Goal: Navigation & Orientation: Find specific page/section

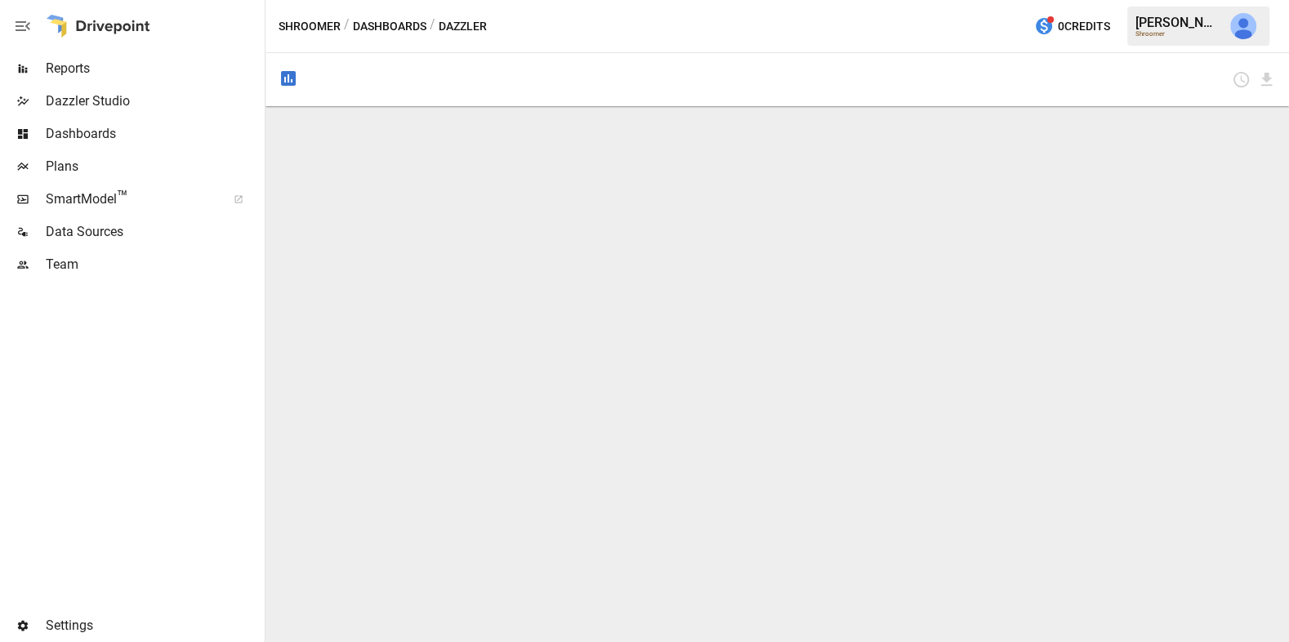
click at [120, 73] on span "Reports" at bounding box center [154, 69] width 216 height 20
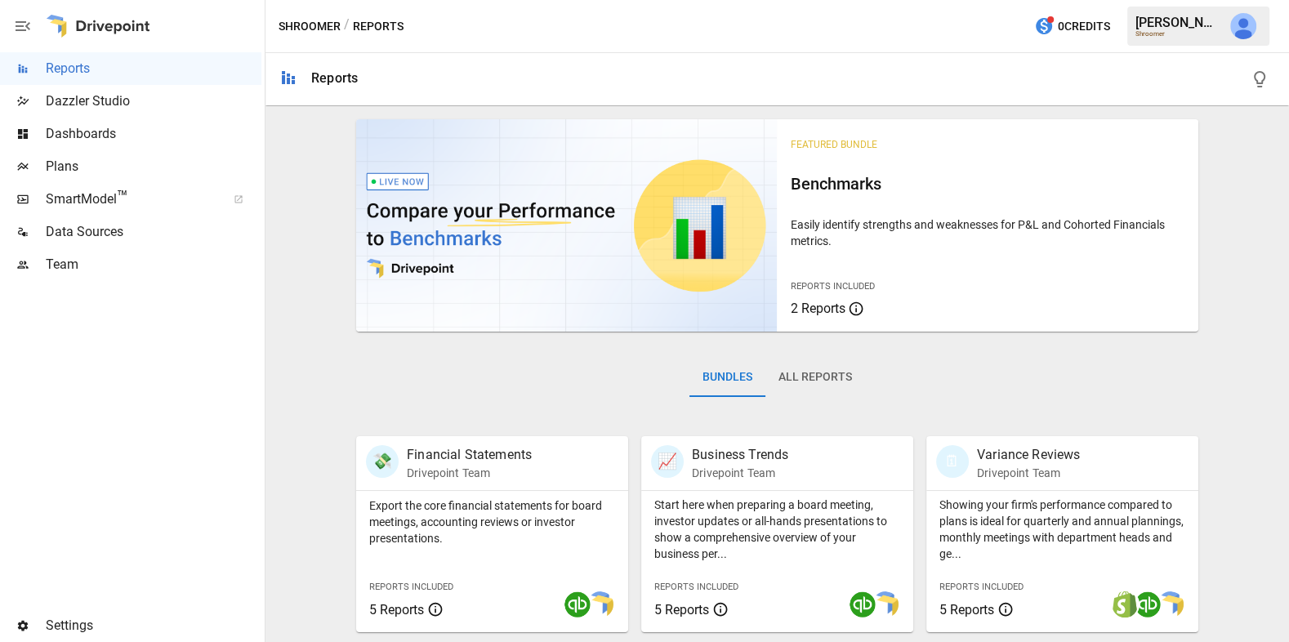
click at [103, 137] on span "Dashboards" at bounding box center [154, 134] width 216 height 20
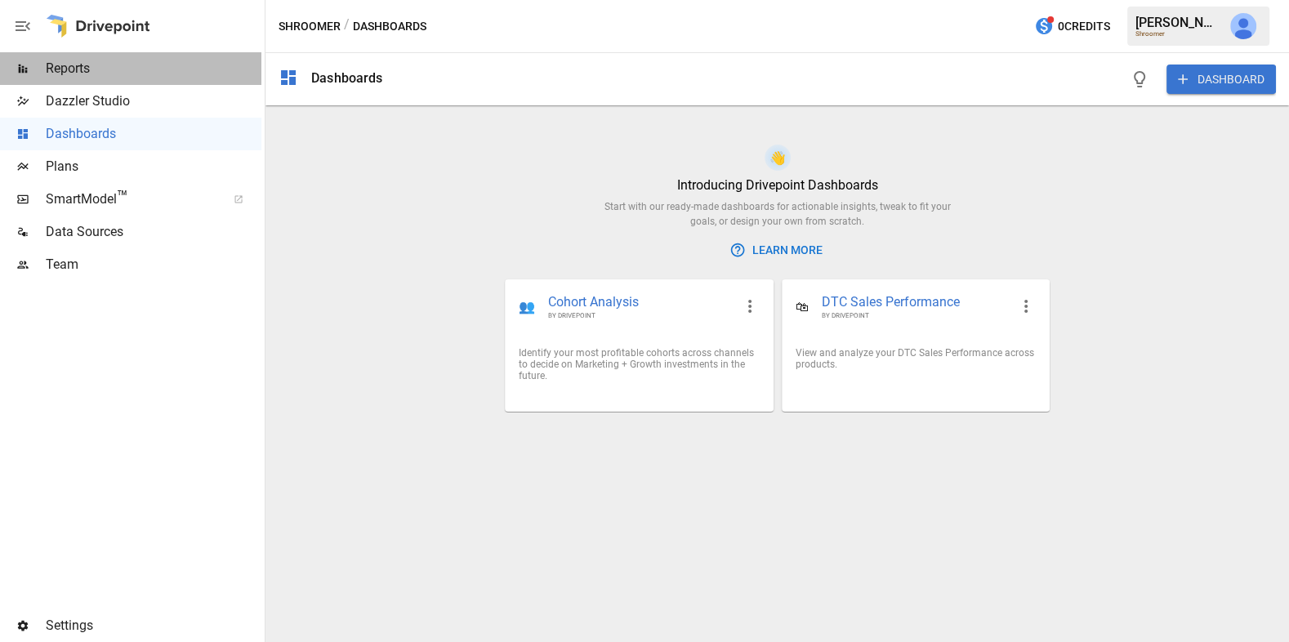
click at [116, 65] on span "Reports" at bounding box center [154, 69] width 216 height 20
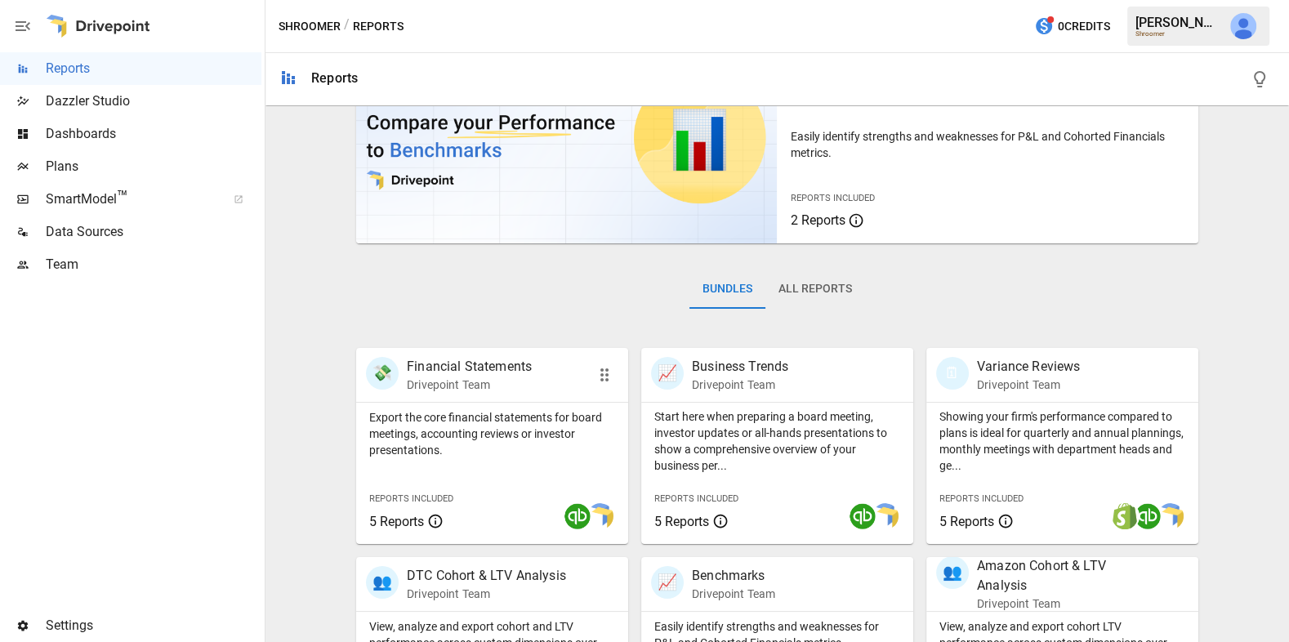
scroll to position [102, 0]
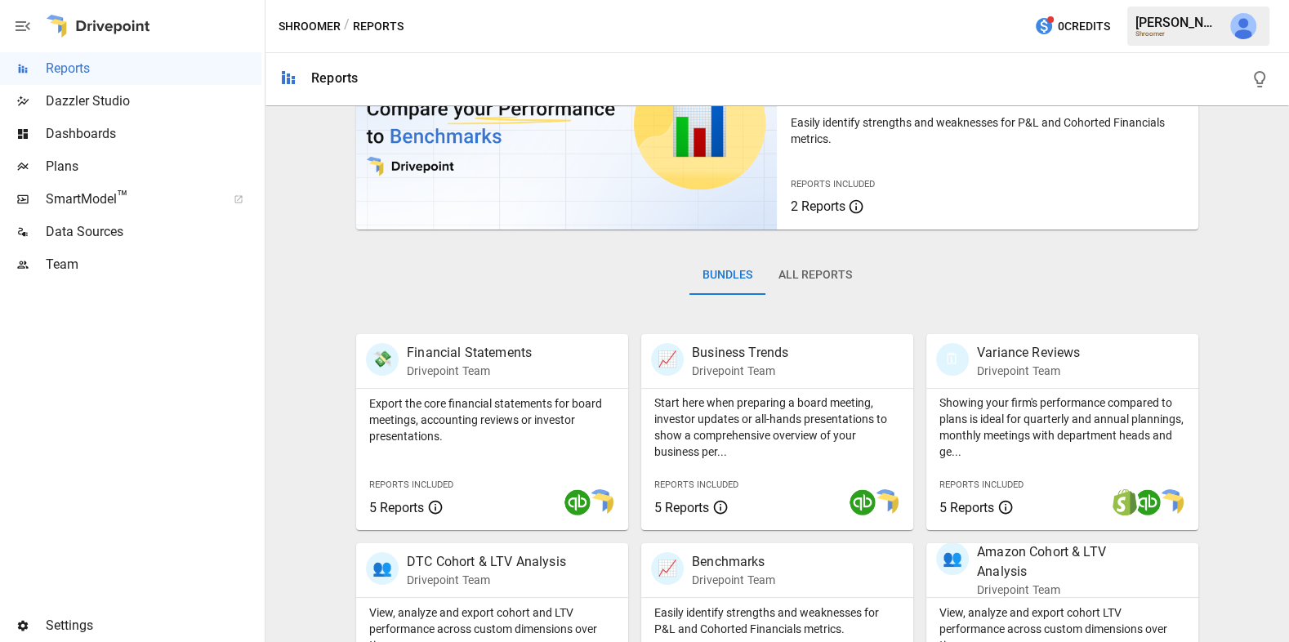
click at [144, 223] on span "Data Sources" at bounding box center [154, 232] width 216 height 20
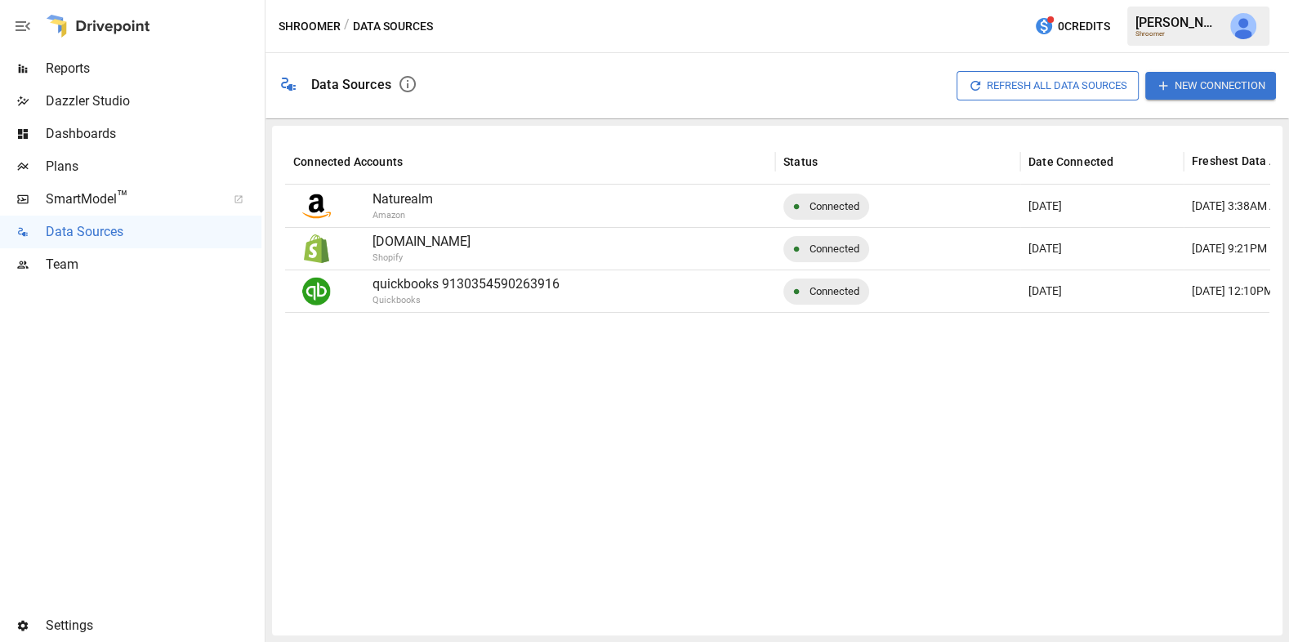
click at [1249, 27] on img "Julie Wilton" at bounding box center [1243, 26] width 26 height 26
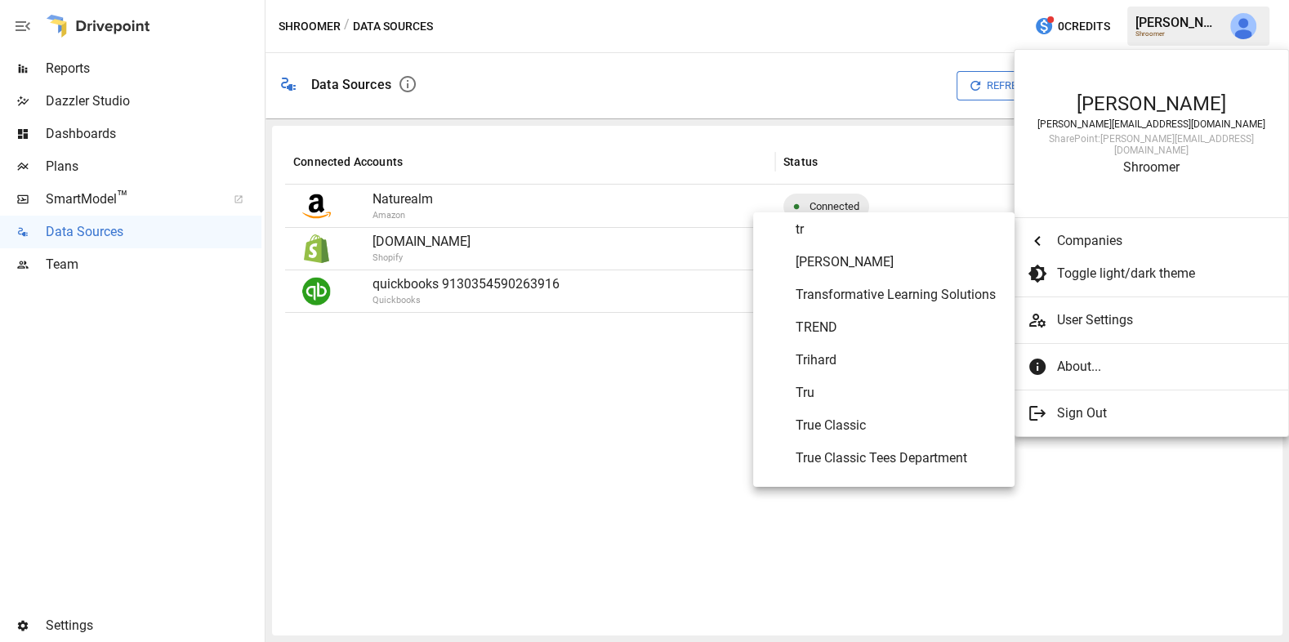
scroll to position [9135, 0]
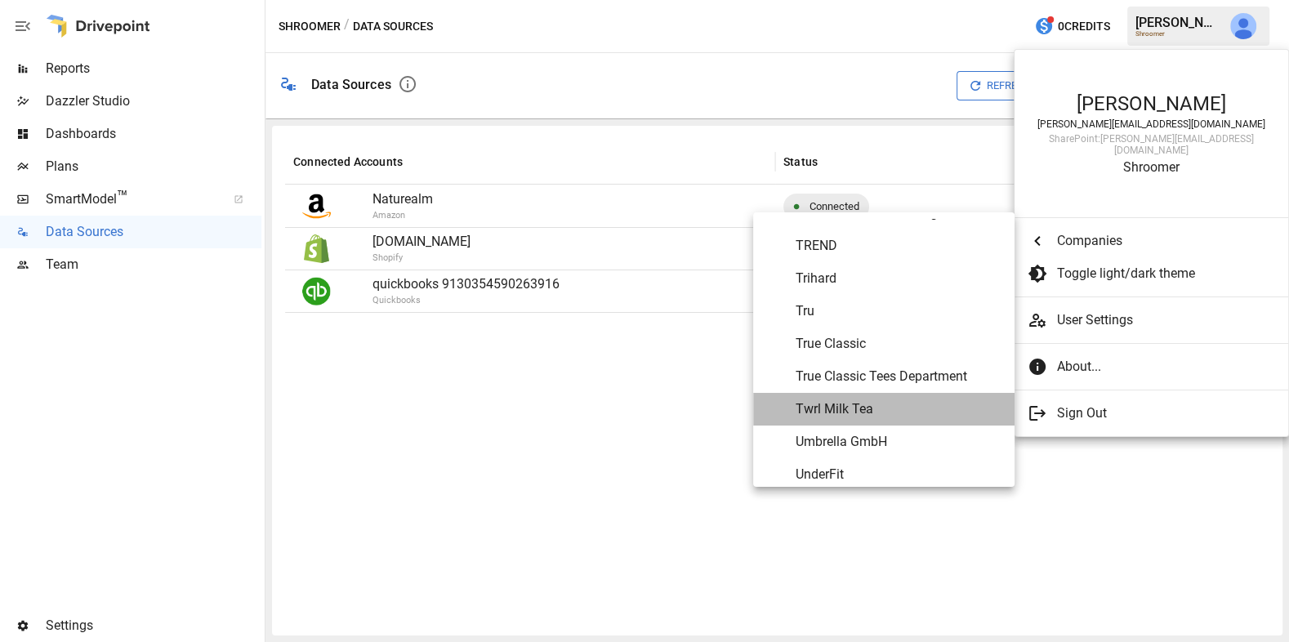
click at [874, 413] on span "Twrl Milk Tea" at bounding box center [898, 409] width 206 height 20
